Goal: Find specific page/section

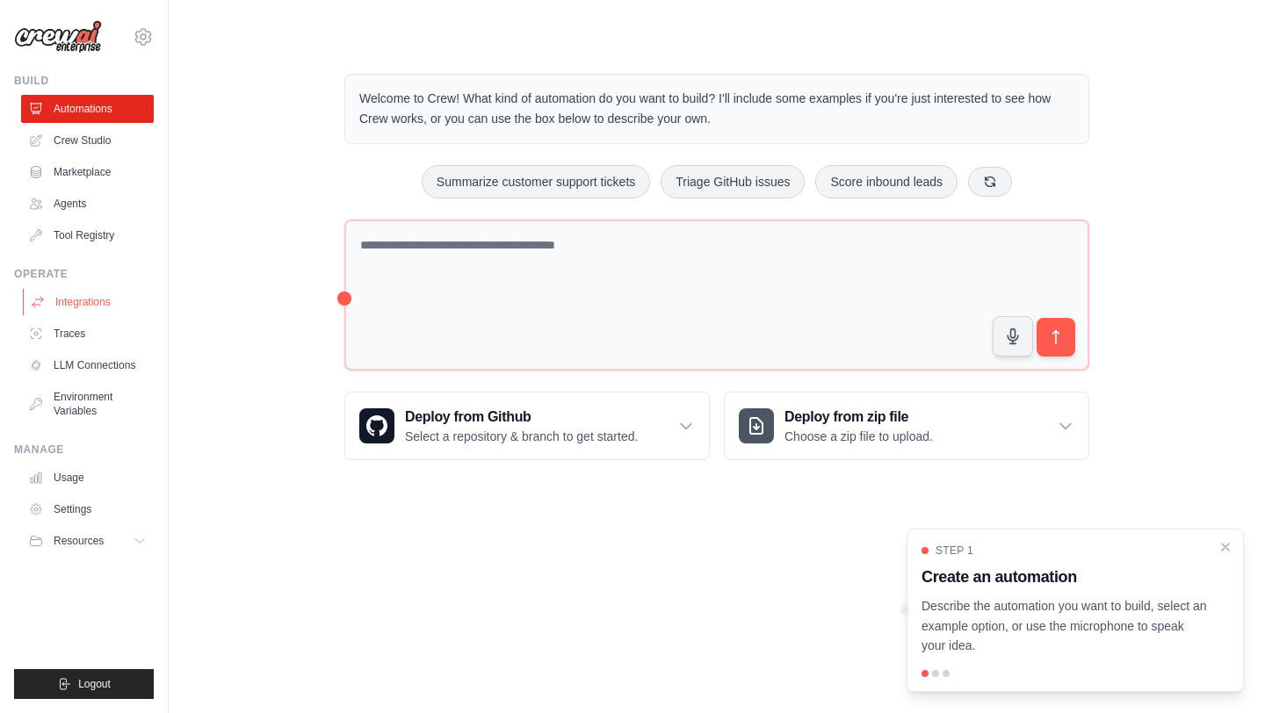
click at [76, 303] on link "Integrations" at bounding box center [89, 302] width 133 height 28
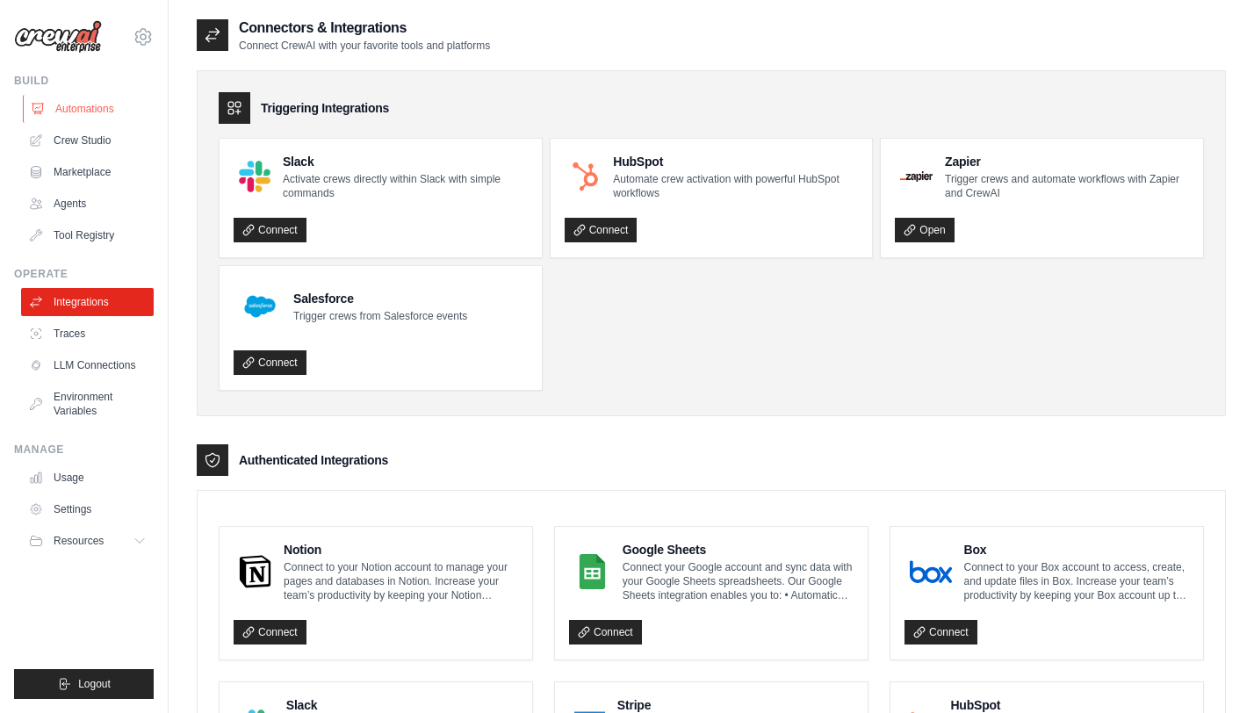
click at [98, 104] on link "Automations" at bounding box center [89, 109] width 133 height 28
